Goal: Information Seeking & Learning: Learn about a topic

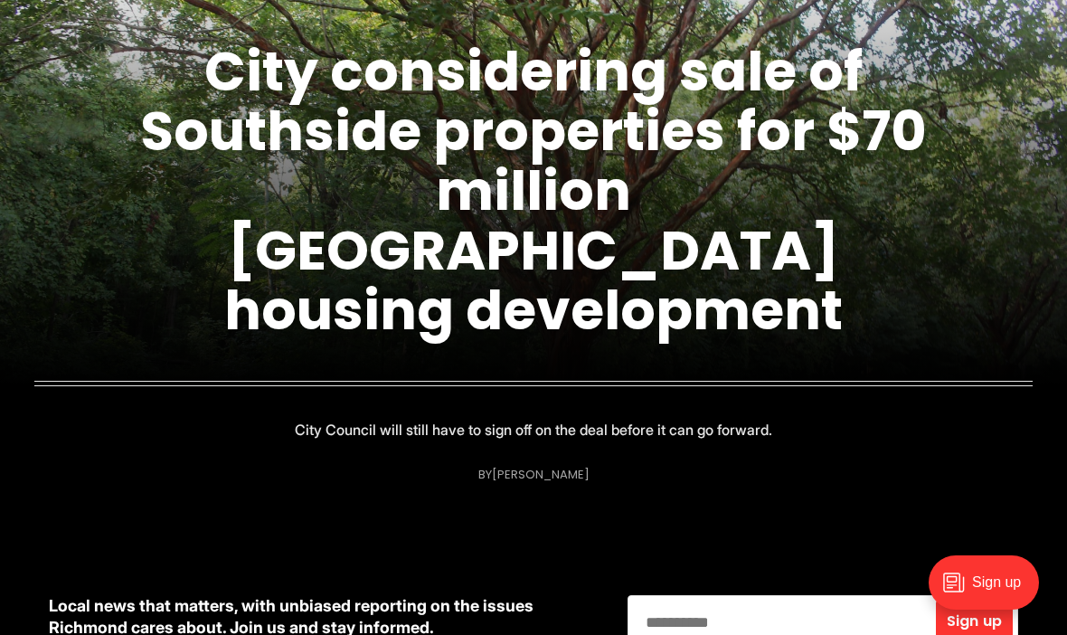
scroll to position [247, 0]
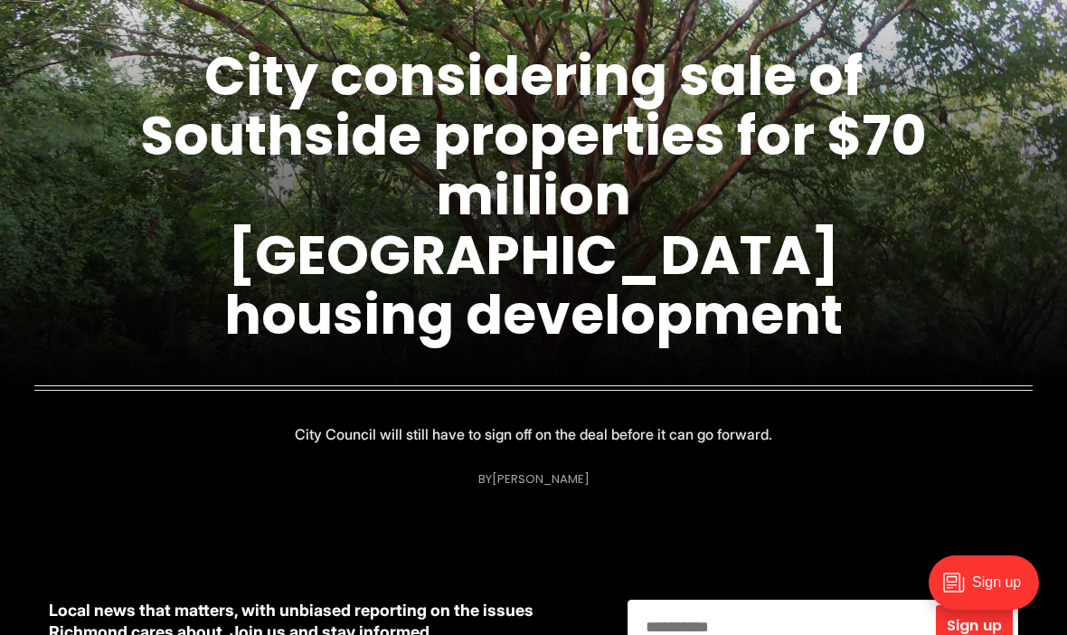
click at [650, 277] on link "City considering sale of Southside properties for $70 million [GEOGRAPHIC_DATA]…" at bounding box center [533, 195] width 786 height 315
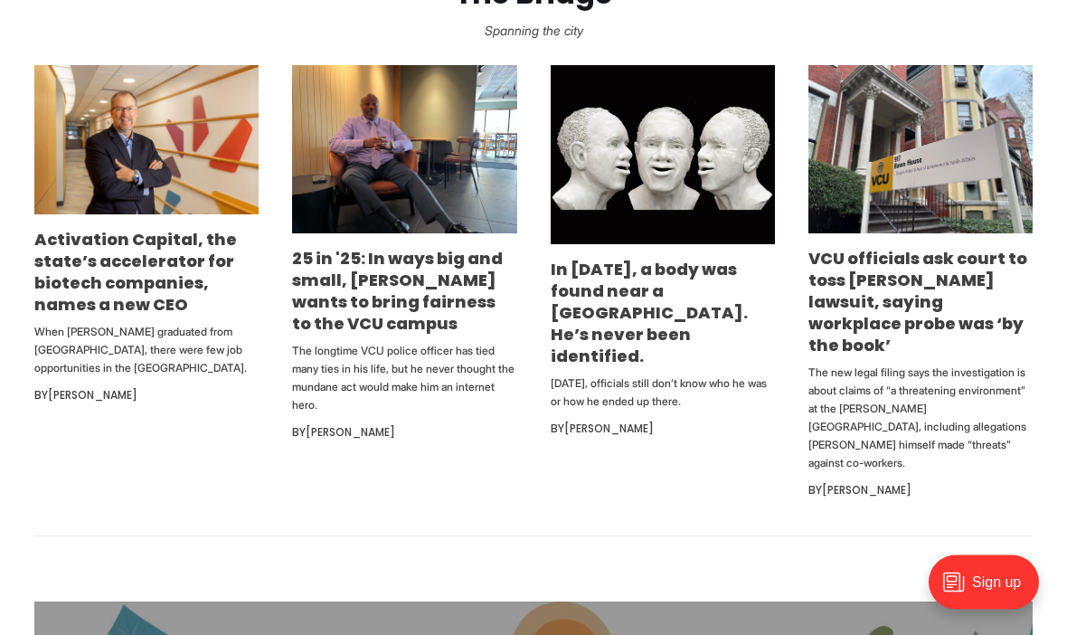
scroll to position [1110, 0]
click at [128, 315] on link "Activation Capital, the state’s accelerator for biotech companies, names a new …" at bounding box center [135, 272] width 202 height 88
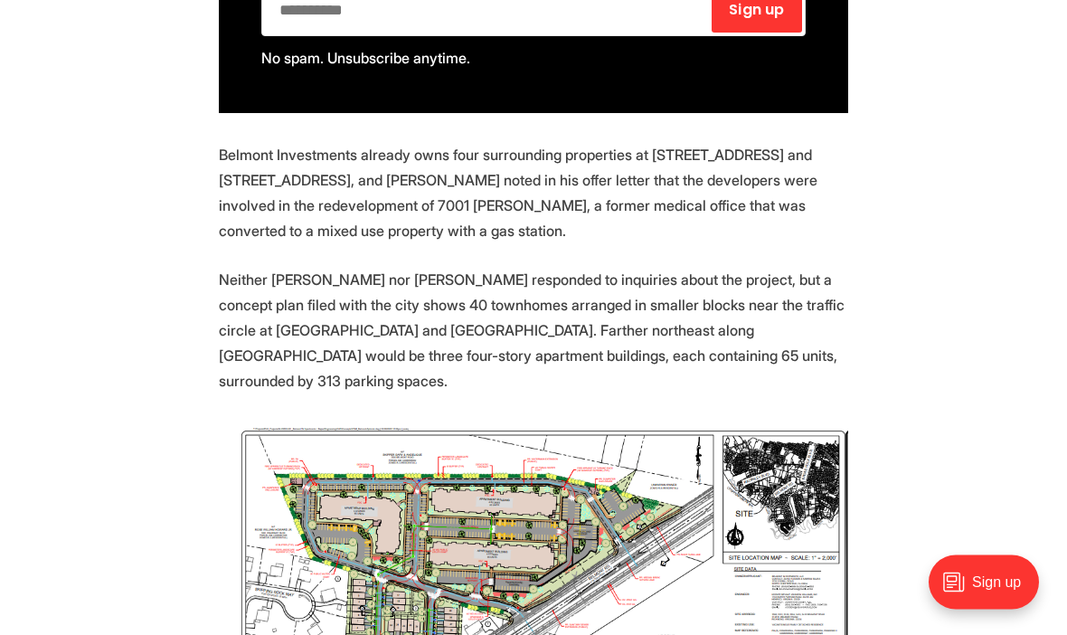
scroll to position [2226, 0]
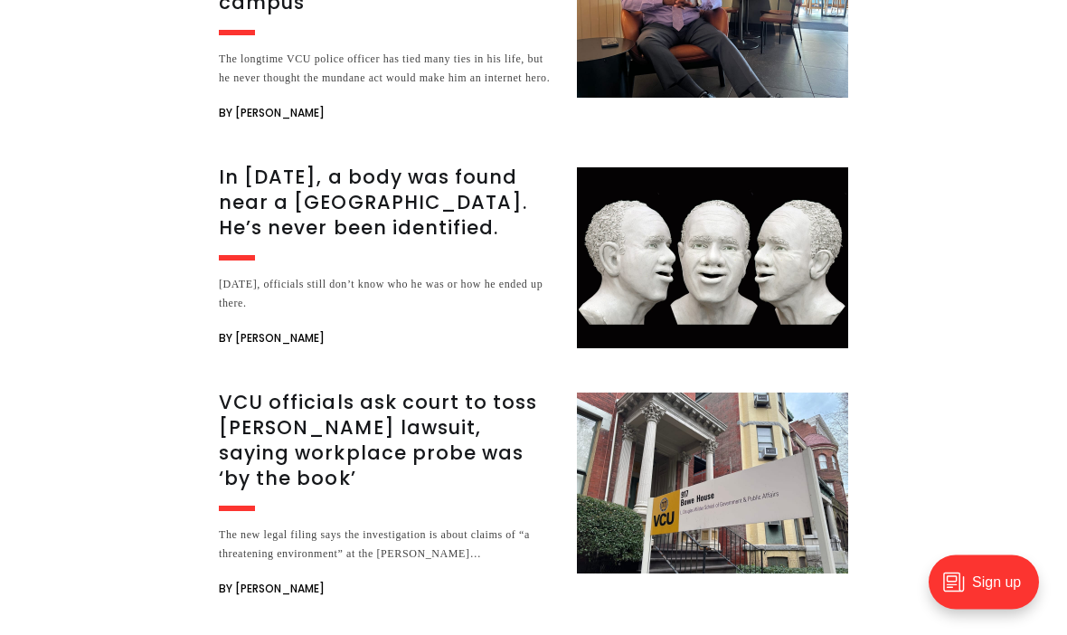
scroll to position [3960, 0]
click at [357, 458] on h3 "VCU officials ask court to toss [PERSON_NAME] lawsuit, saying workplace probe w…" at bounding box center [387, 440] width 336 height 101
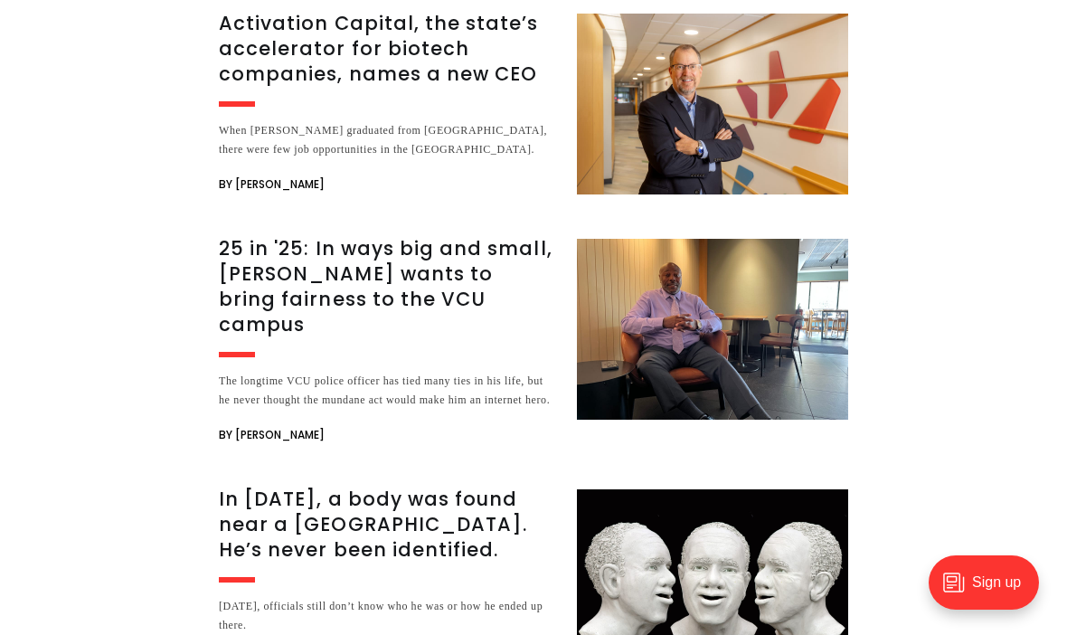
scroll to position [4528, 0]
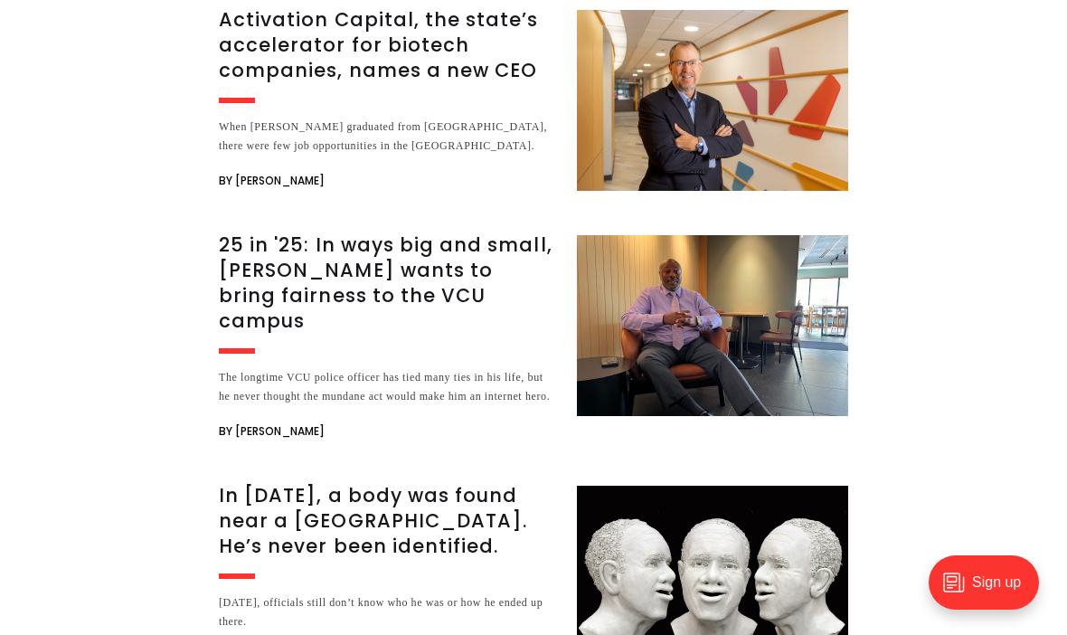
click at [393, 232] on h3 "25 in '25: In ways big and small, [PERSON_NAME] wants to bring fairness to the …" at bounding box center [387, 282] width 336 height 101
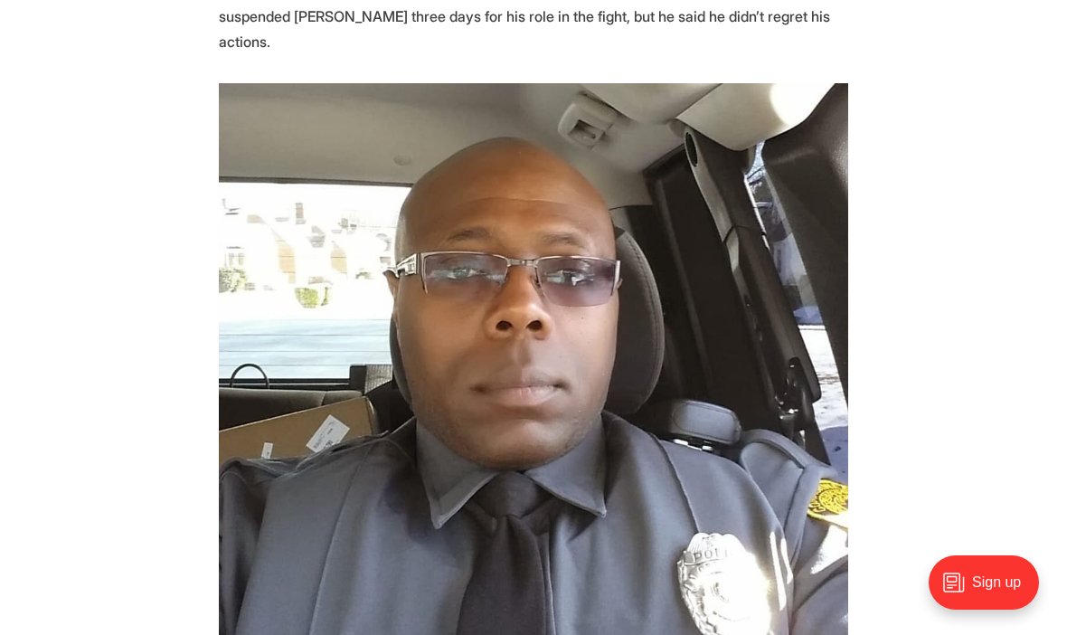
scroll to position [3353, 0]
